Goal: Information Seeking & Learning: Learn about a topic

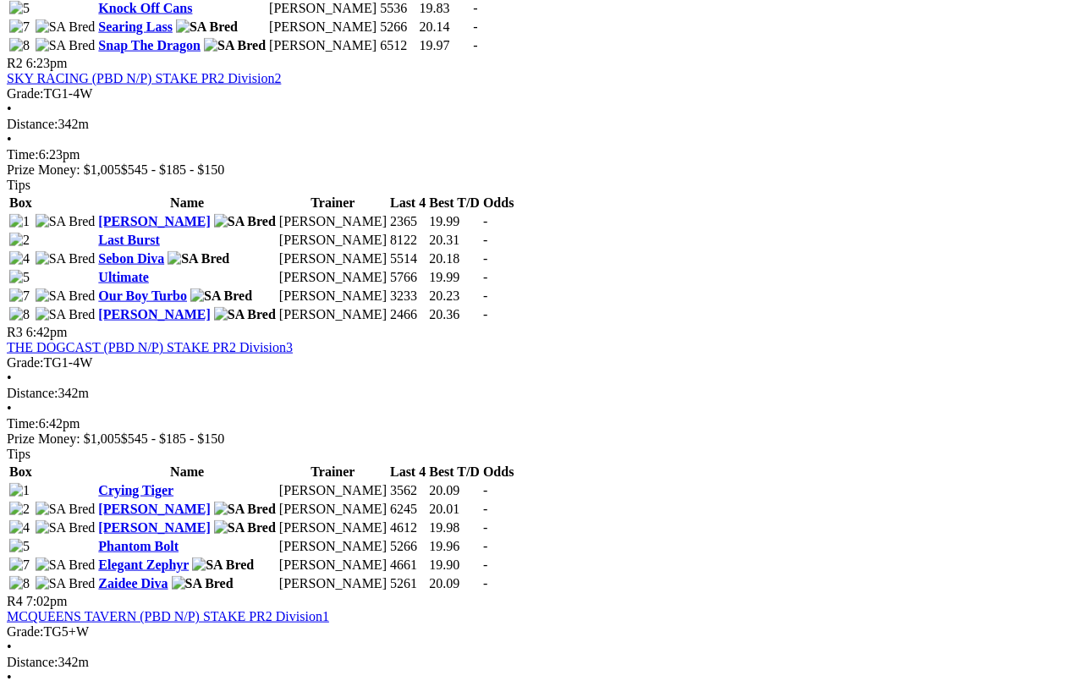
scroll to position [1112, 0]
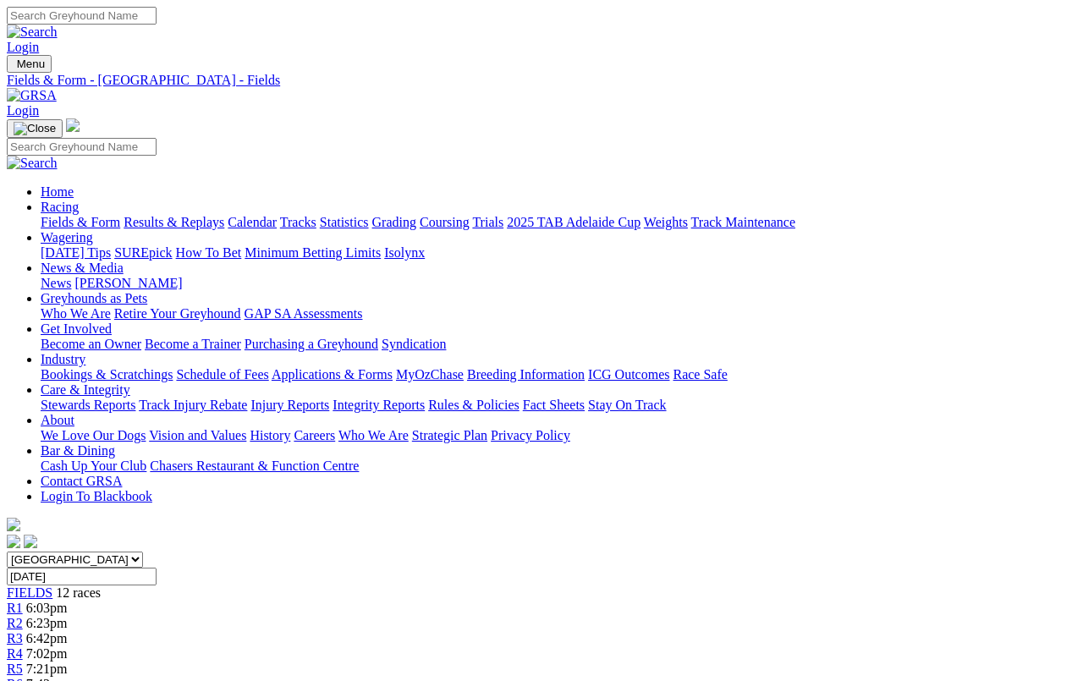
scroll to position [1173, 0]
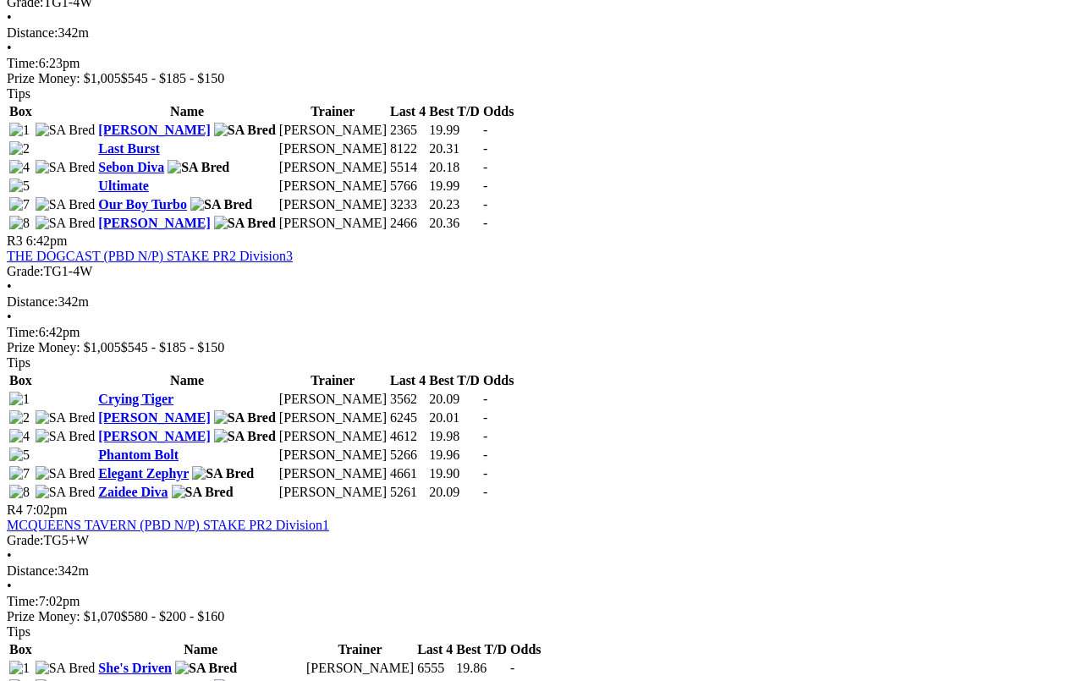
scroll to position [1203, 0]
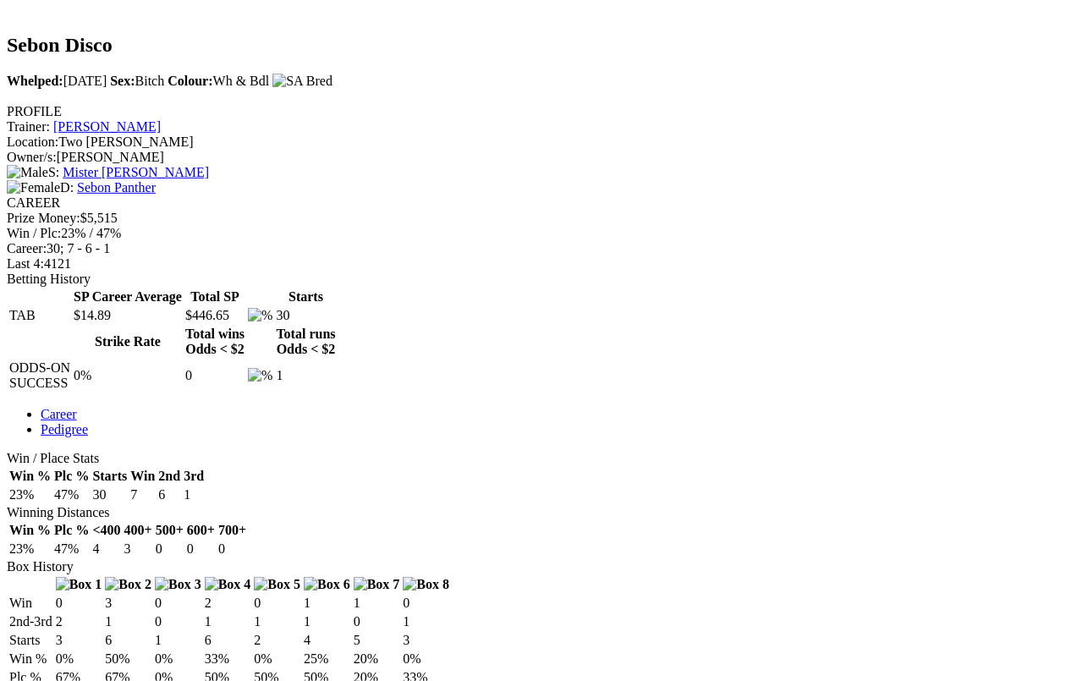
scroll to position [540, 0]
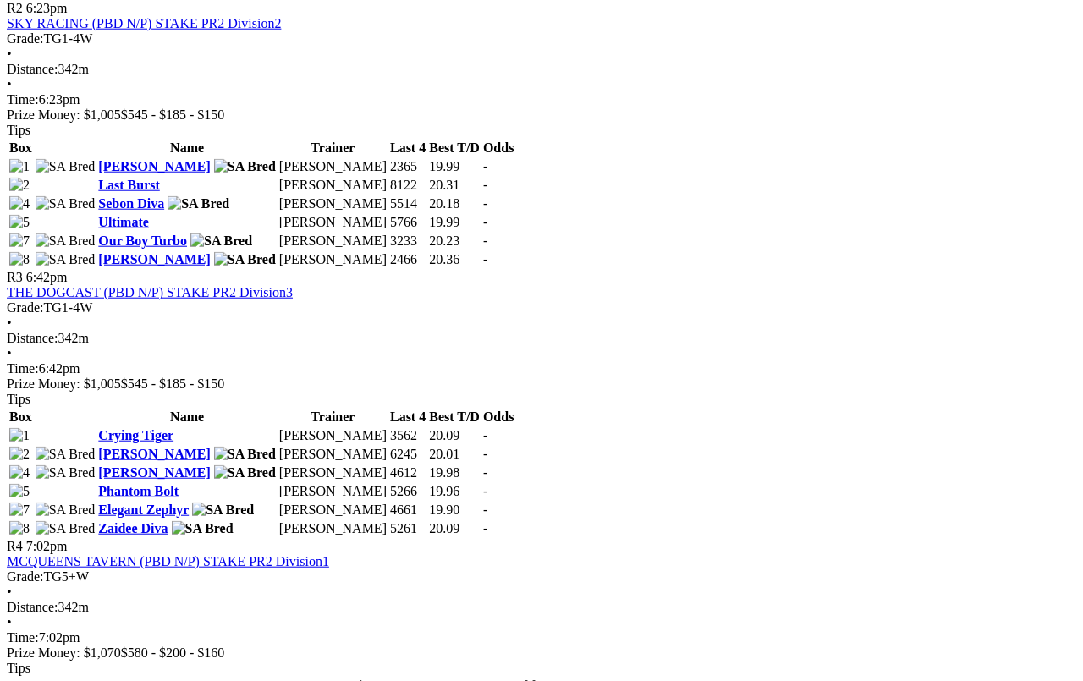
scroll to position [1164, 0]
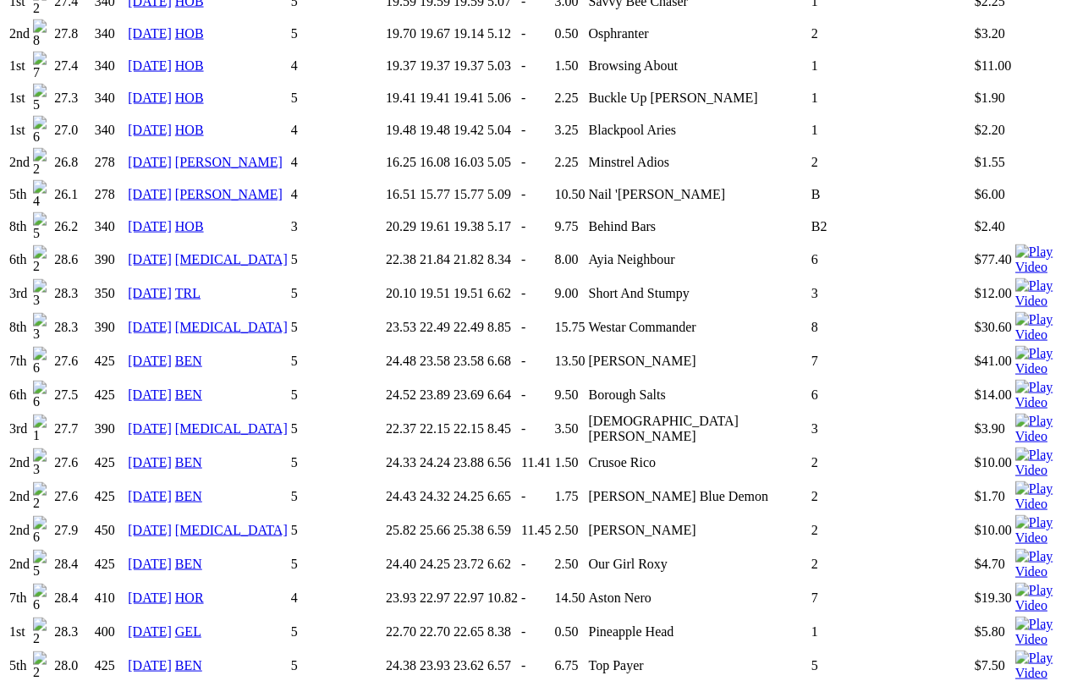
scroll to position [2181, 0]
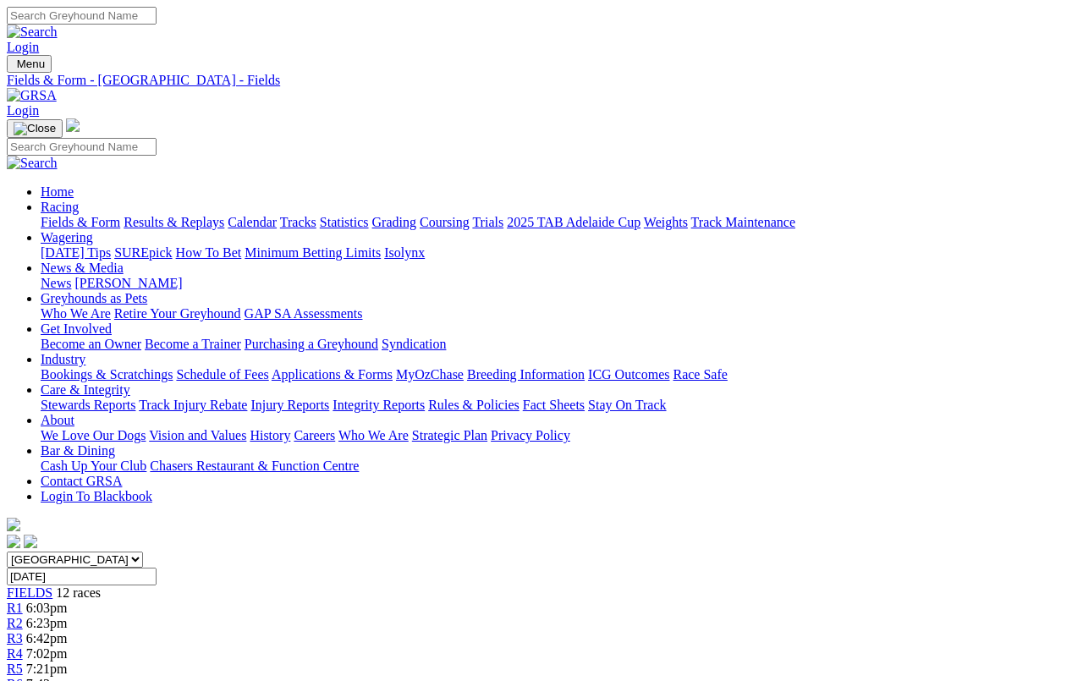
scroll to position [1224, 0]
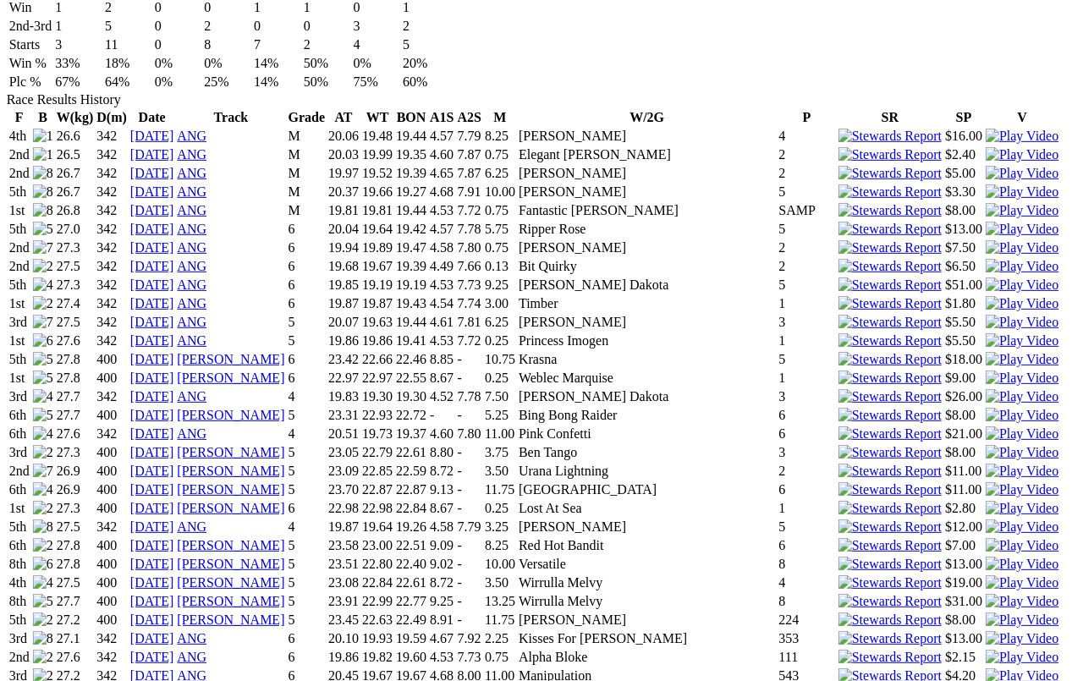
scroll to position [1110, 18]
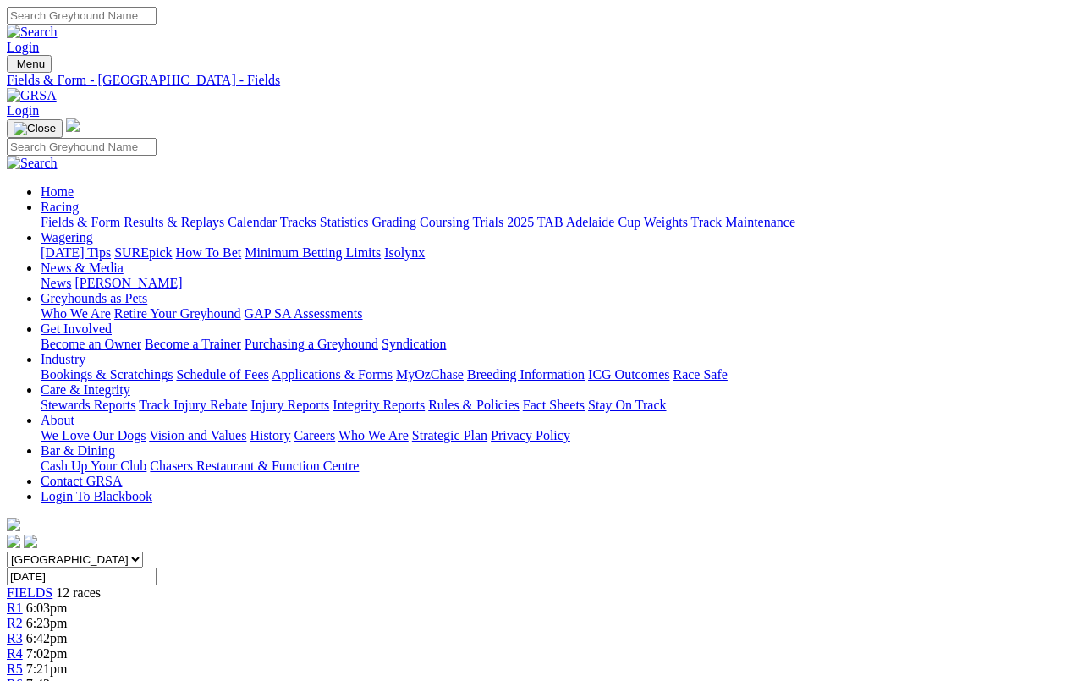
scroll to position [1254, 0]
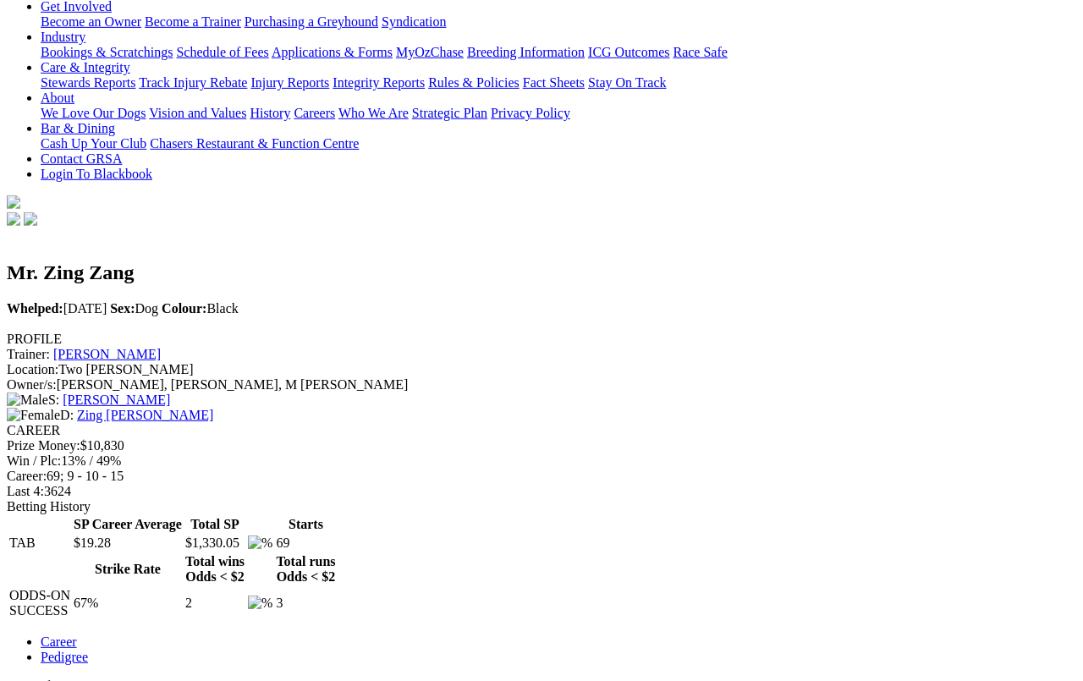
scroll to position [272, 0]
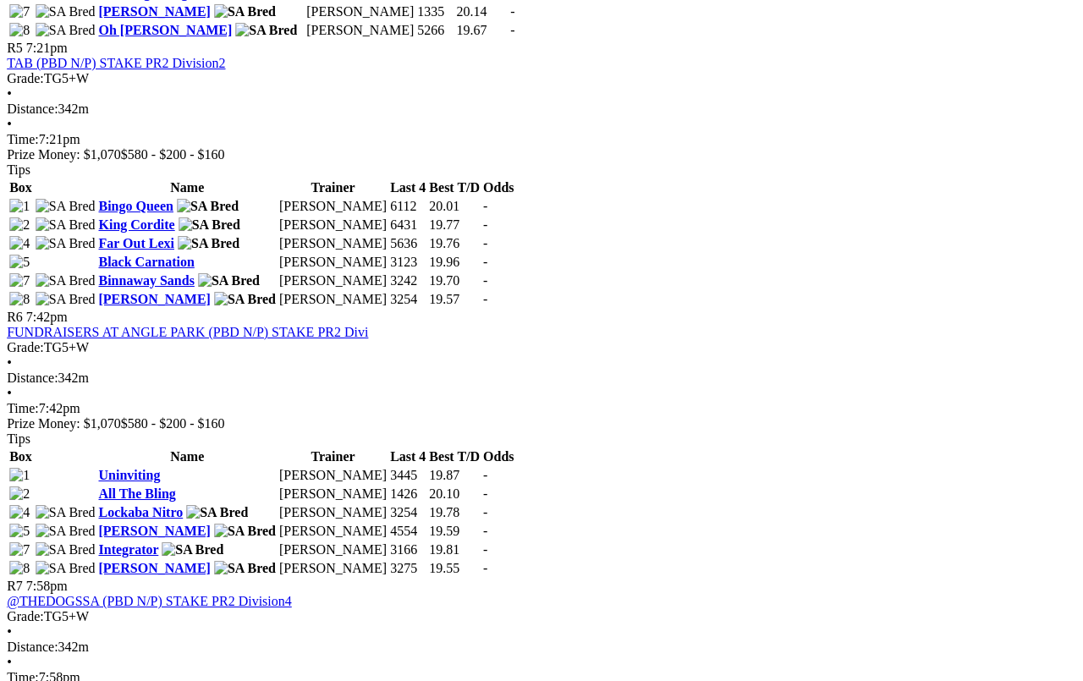
scroll to position [1933, 2]
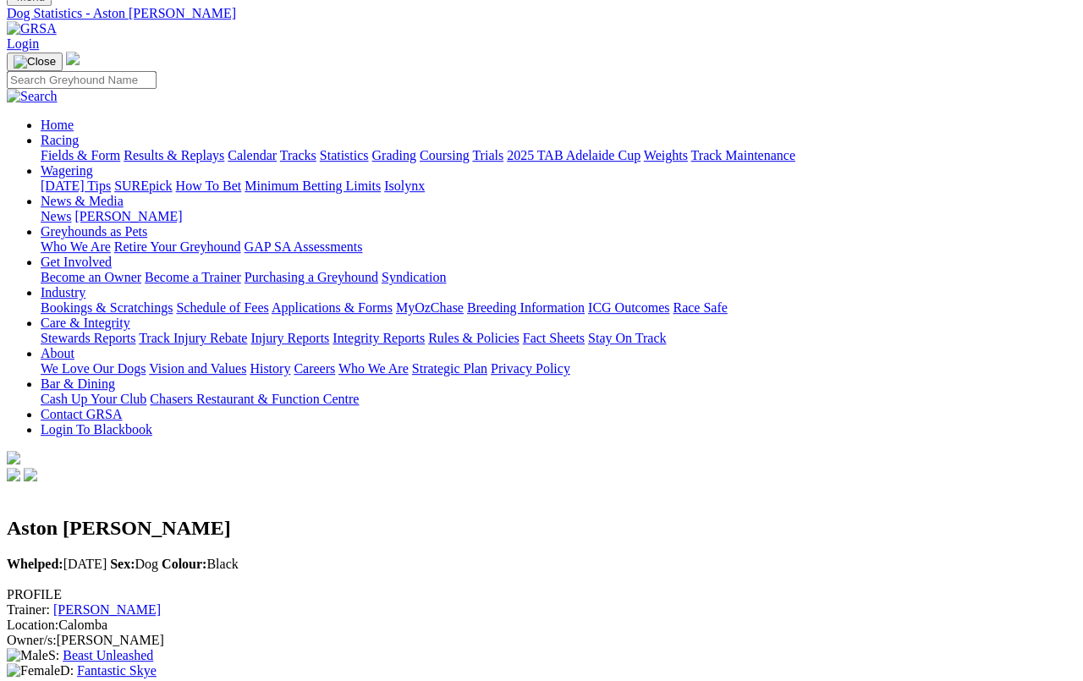
scroll to position [66, 0]
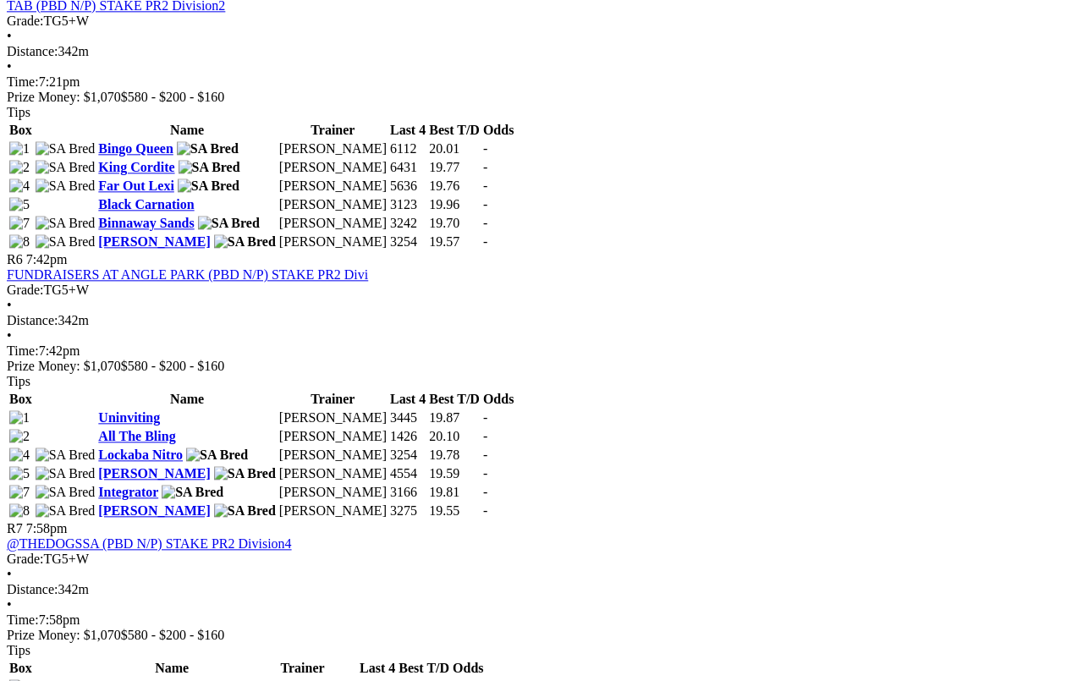
scroll to position [1992, 0]
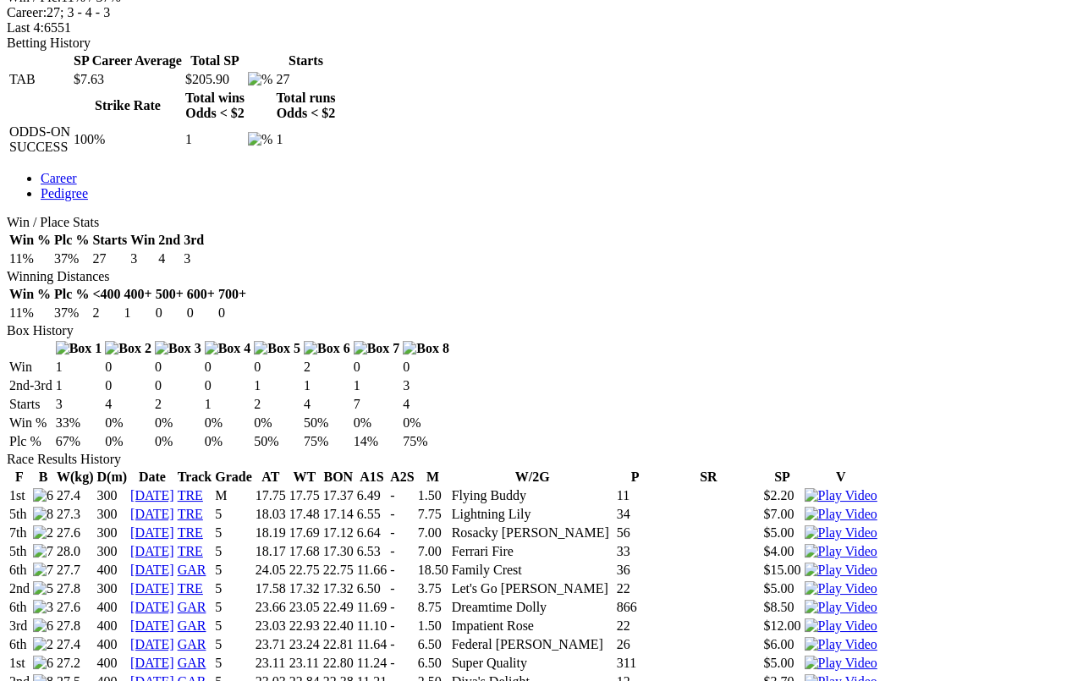
scroll to position [765, 0]
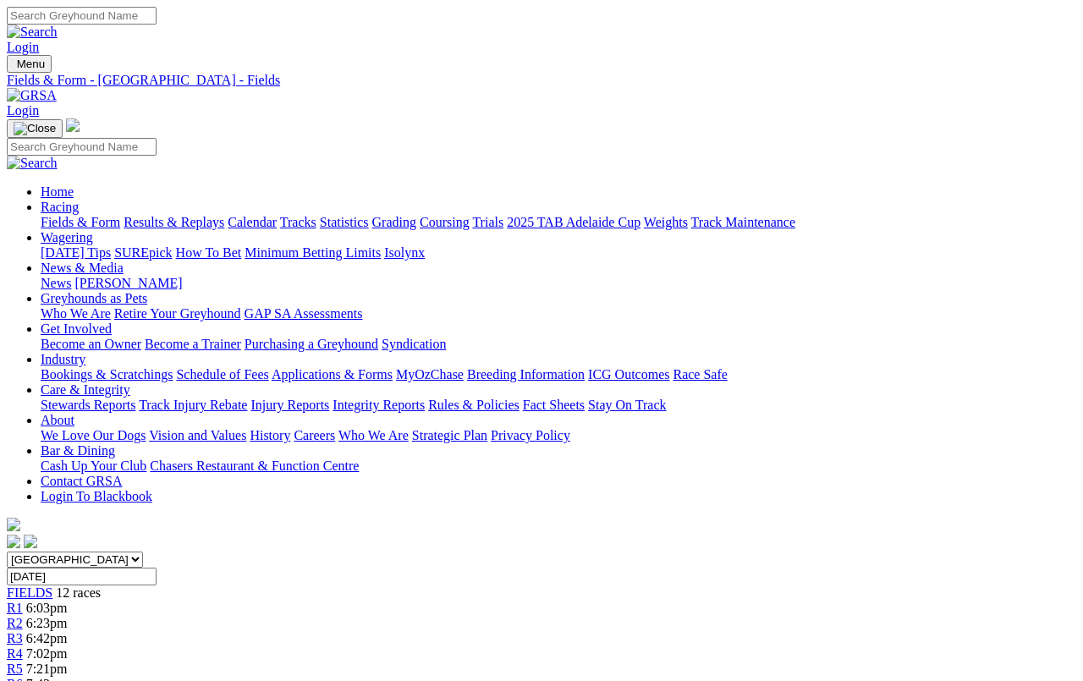
scroll to position [2020, 0]
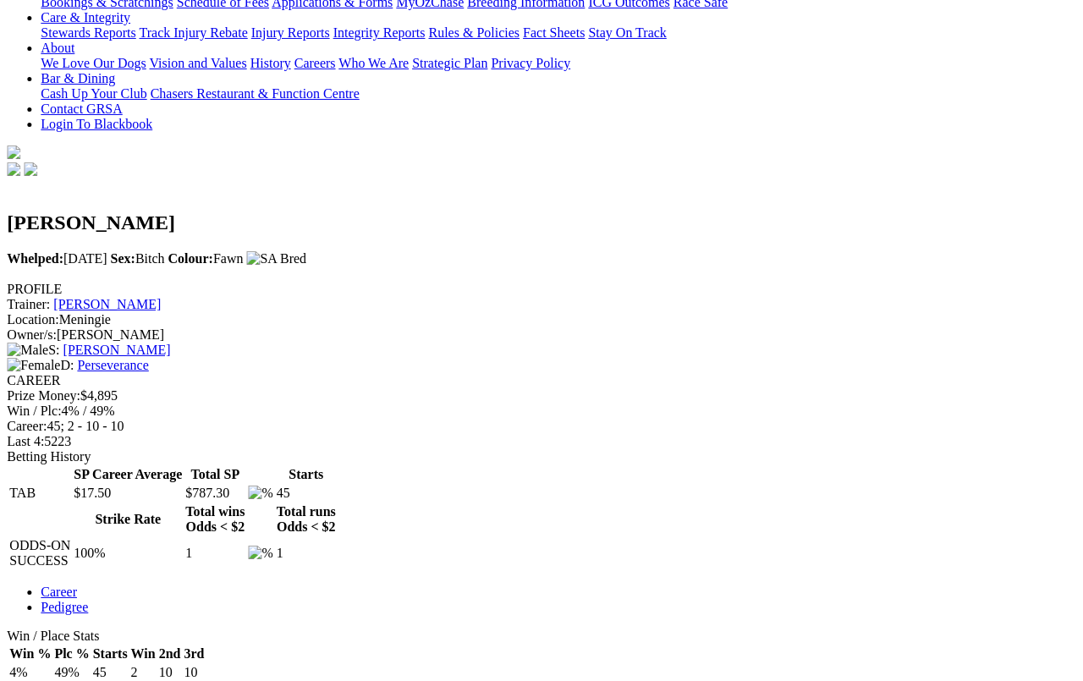
scroll to position [306, 3]
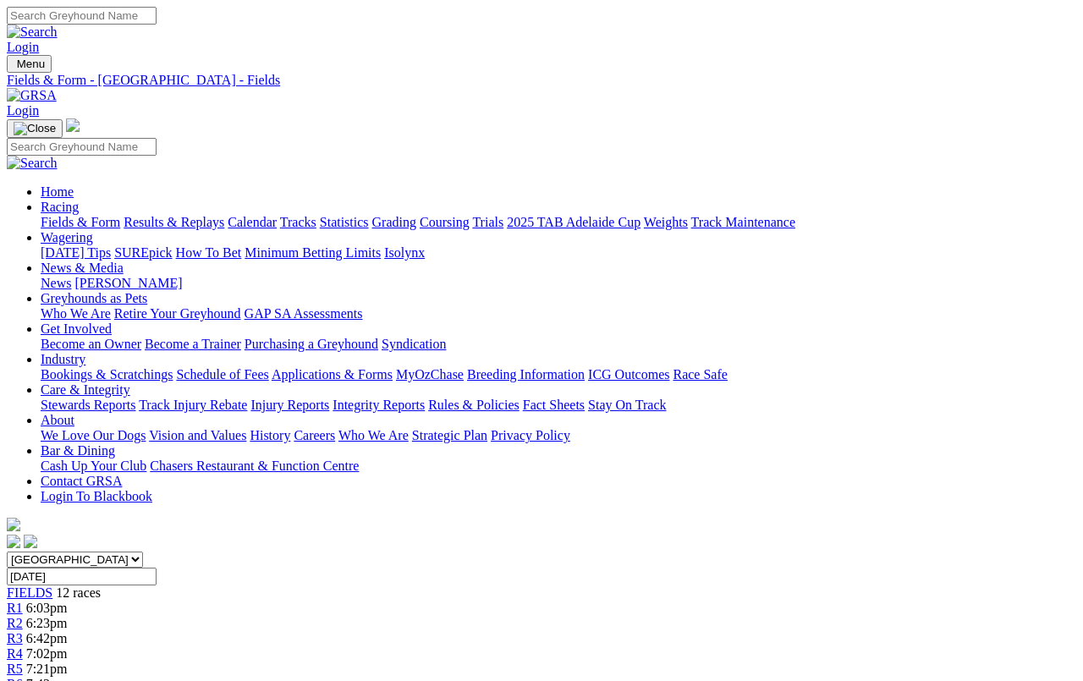
scroll to position [2048, 0]
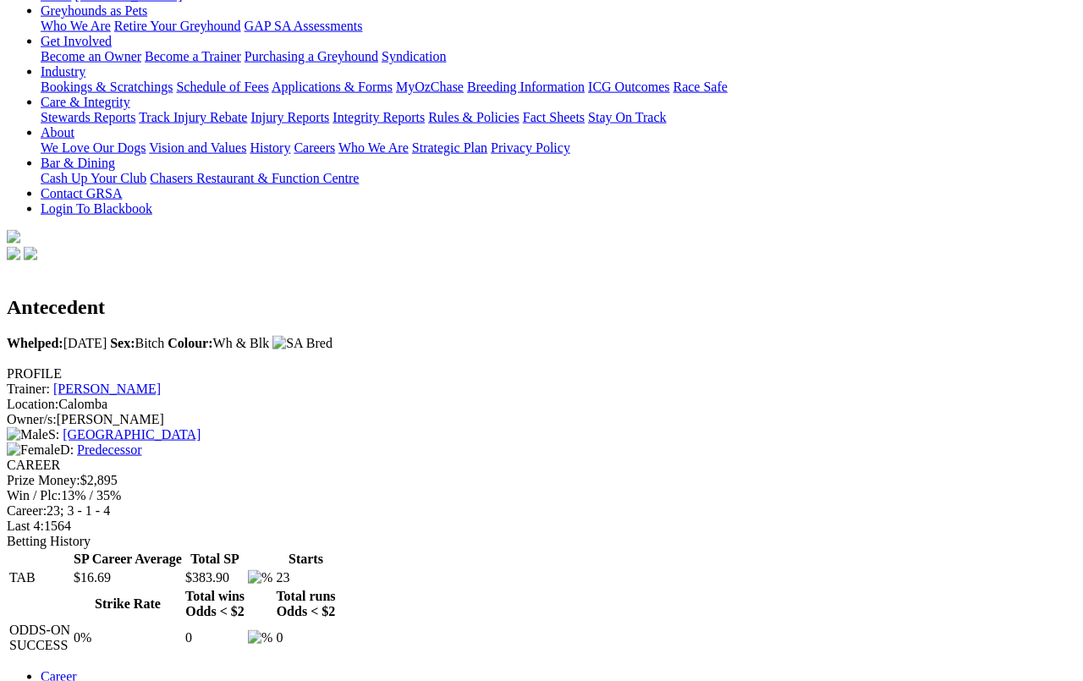
scroll to position [239, 0]
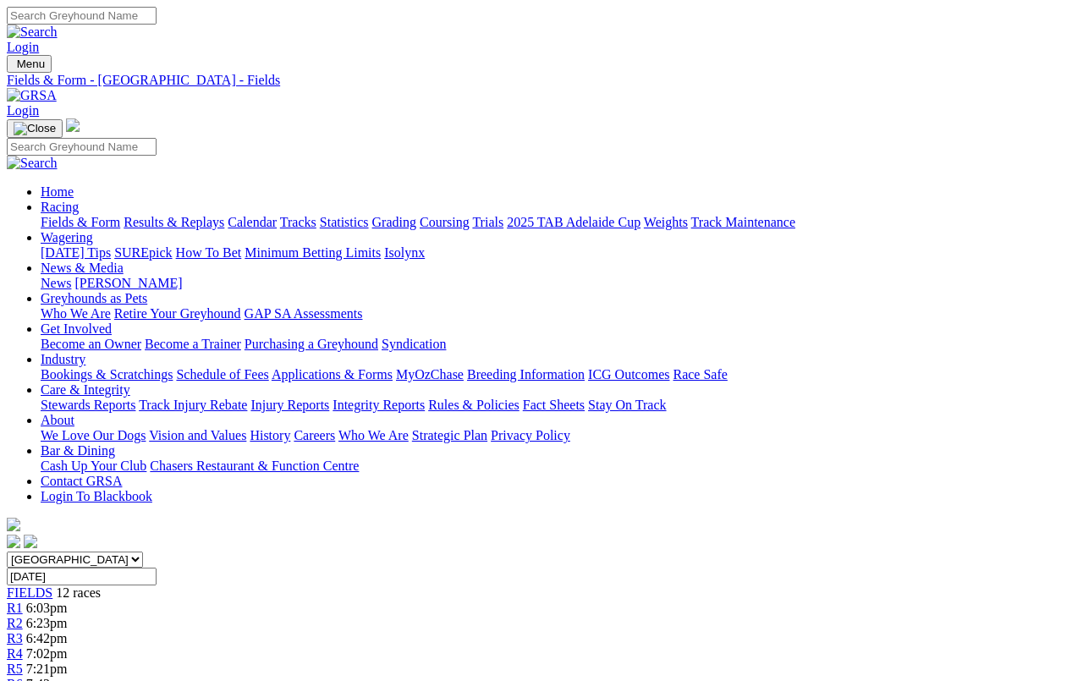
scroll to position [2077, 0]
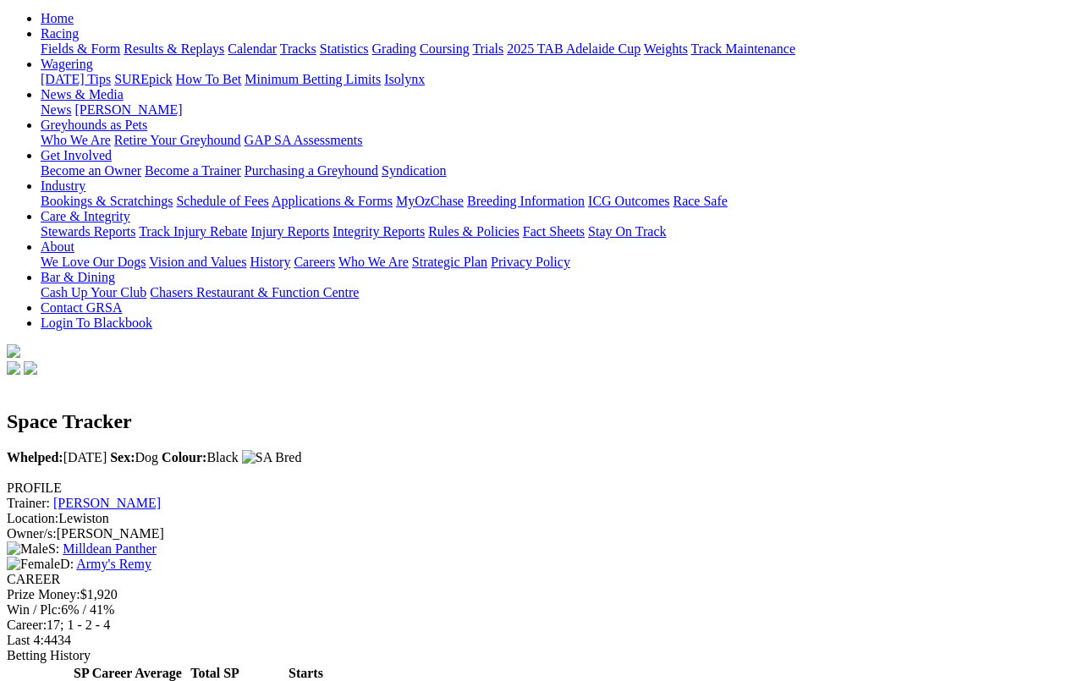
scroll to position [150, 0]
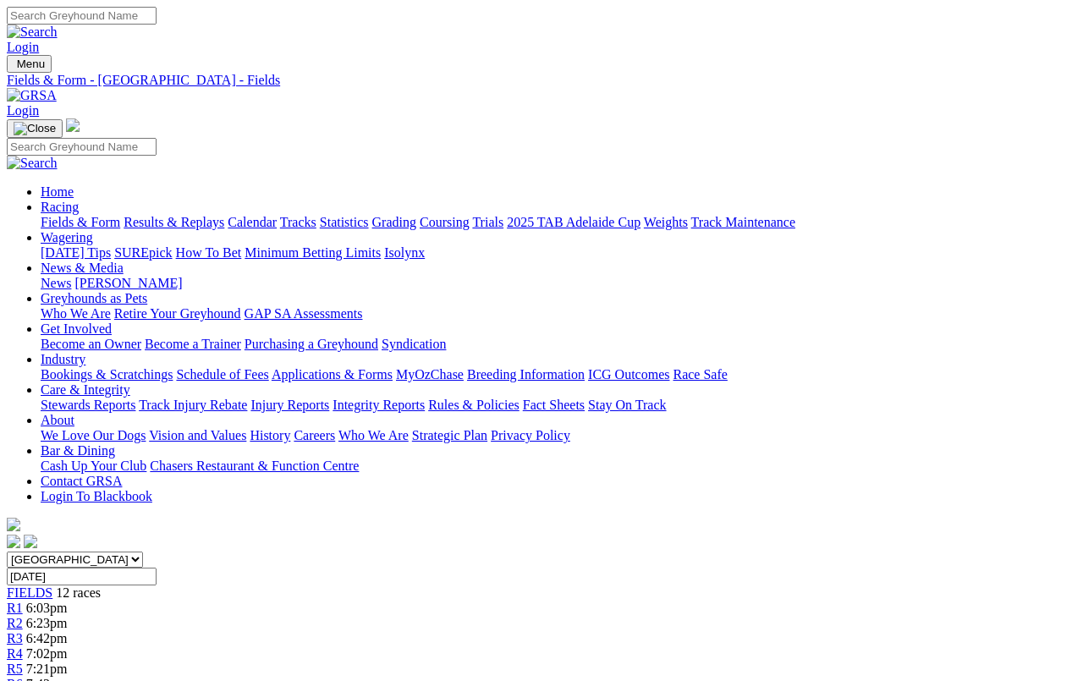
scroll to position [2105, 0]
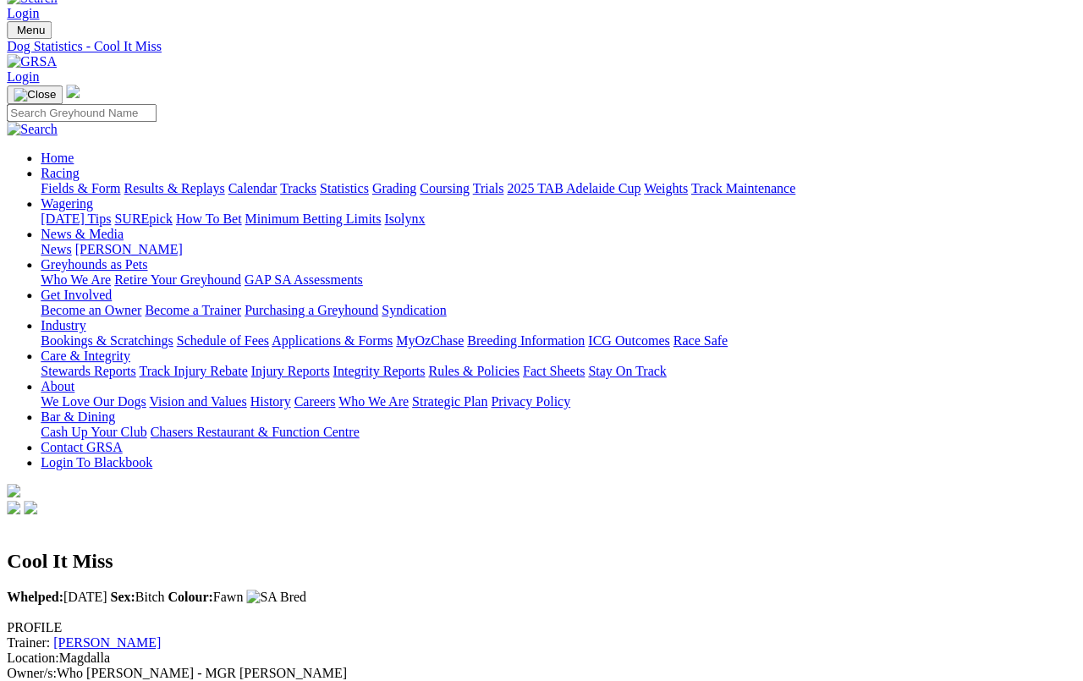
scroll to position [0, 19]
